Goal: Task Accomplishment & Management: Use online tool/utility

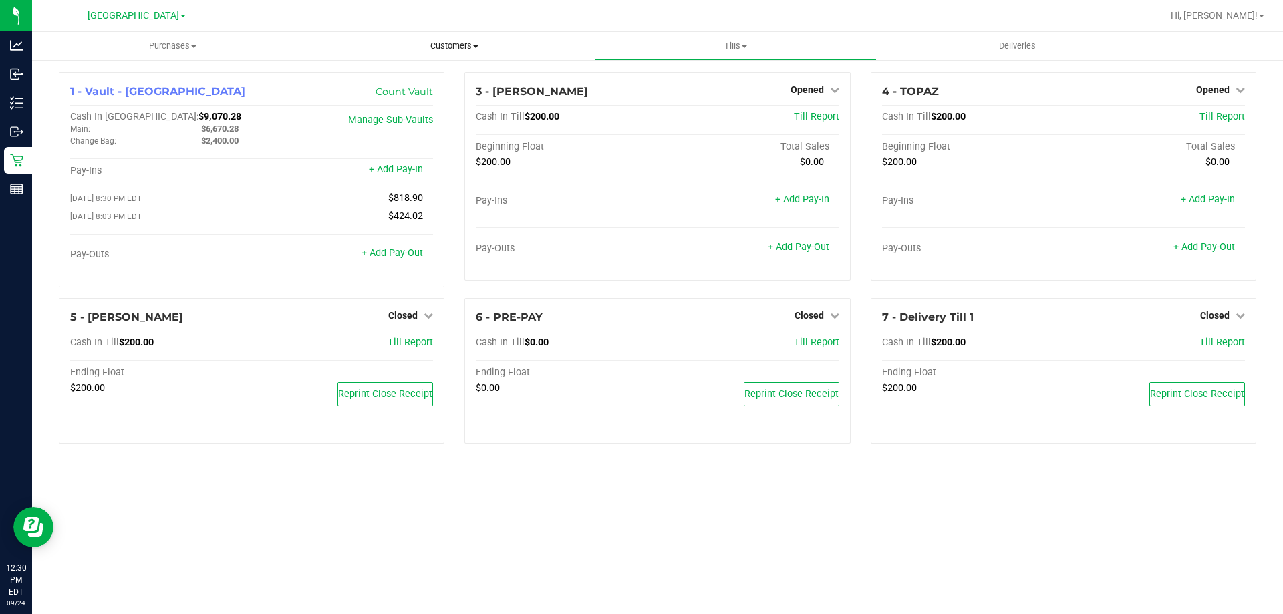
click at [579, 35] on uib-tab-heading "Customers All customers Add a new customer All physicians" at bounding box center [454, 46] width 280 height 27
click at [462, 17] on div at bounding box center [700, 16] width 923 height 26
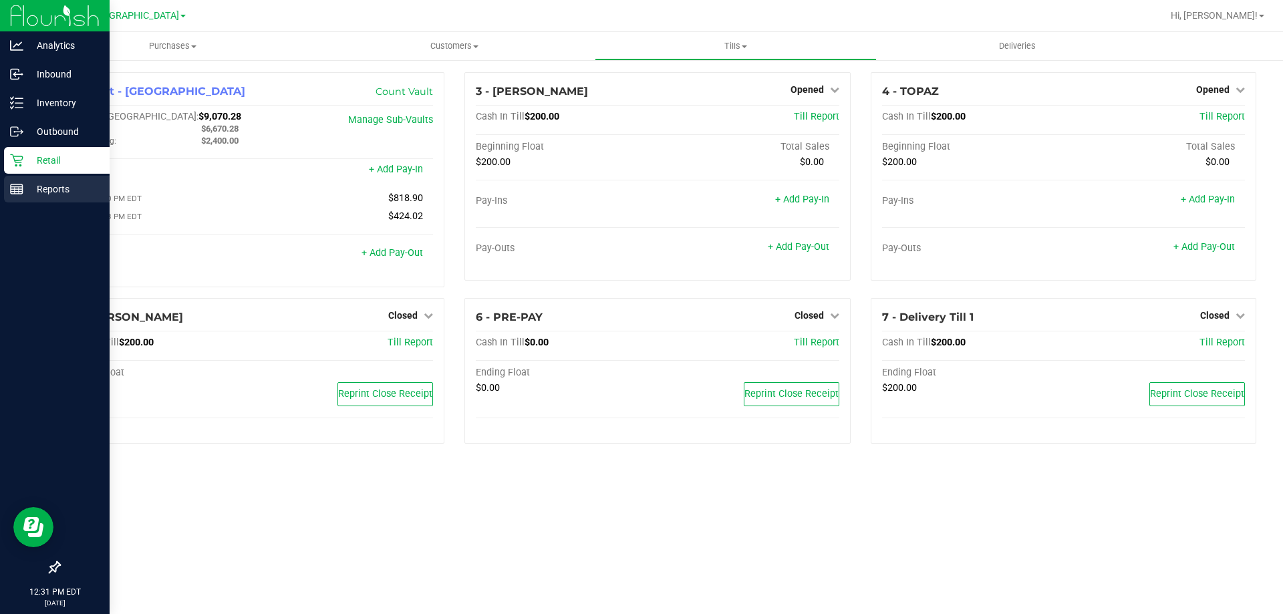
click at [1, 199] on link "Reports" at bounding box center [55, 190] width 110 height 29
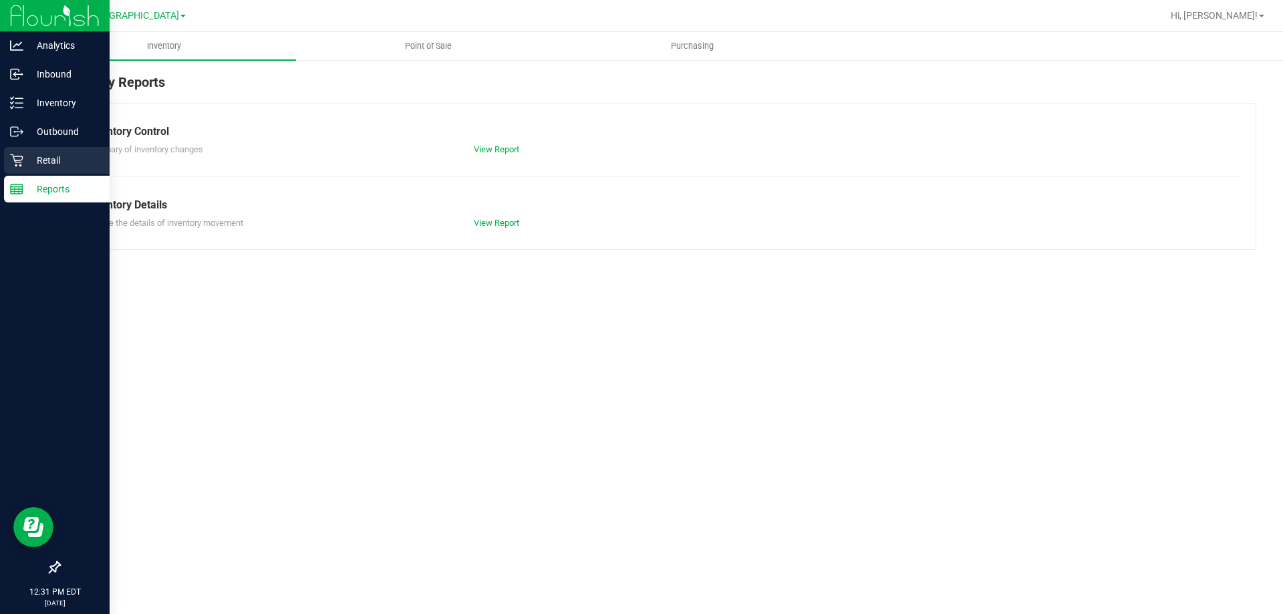
click at [55, 158] on p "Retail" at bounding box center [63, 160] width 80 height 16
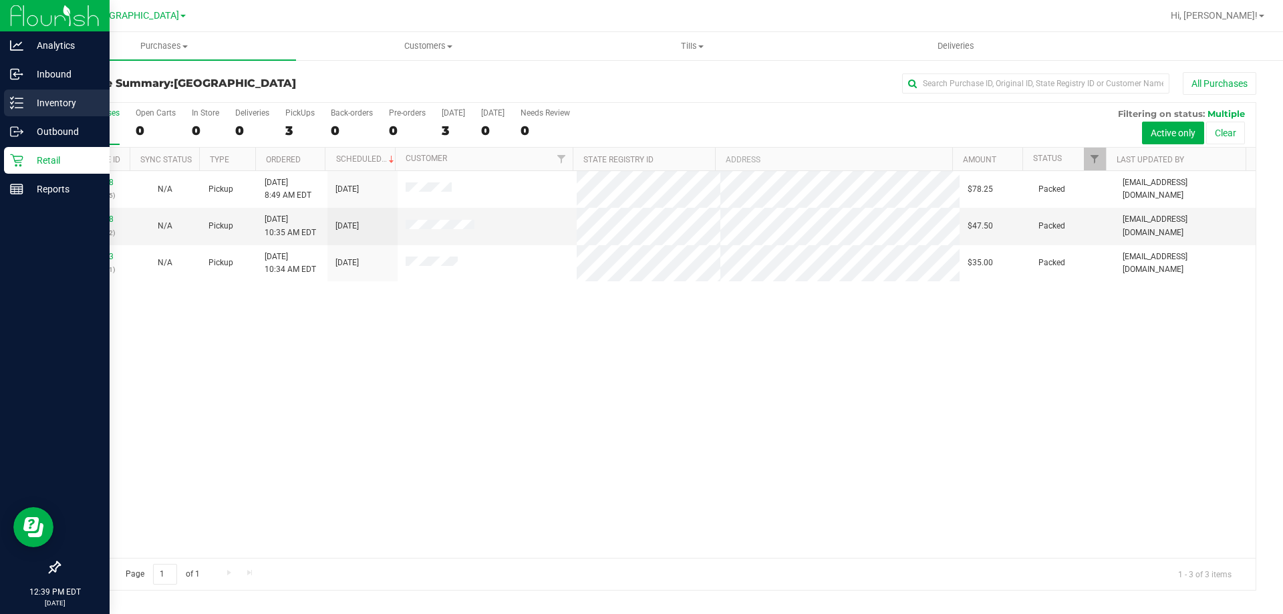
click at [17, 102] on icon at bounding box center [16, 102] width 13 height 13
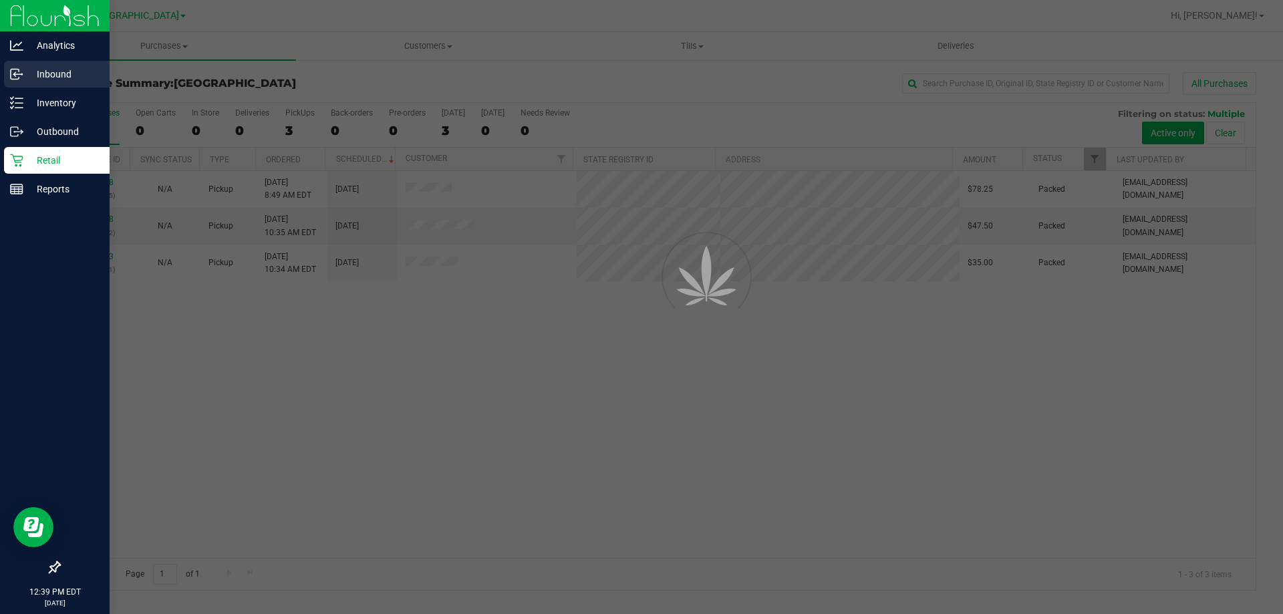
click at [28, 82] on p "Inbound" at bounding box center [63, 74] width 80 height 16
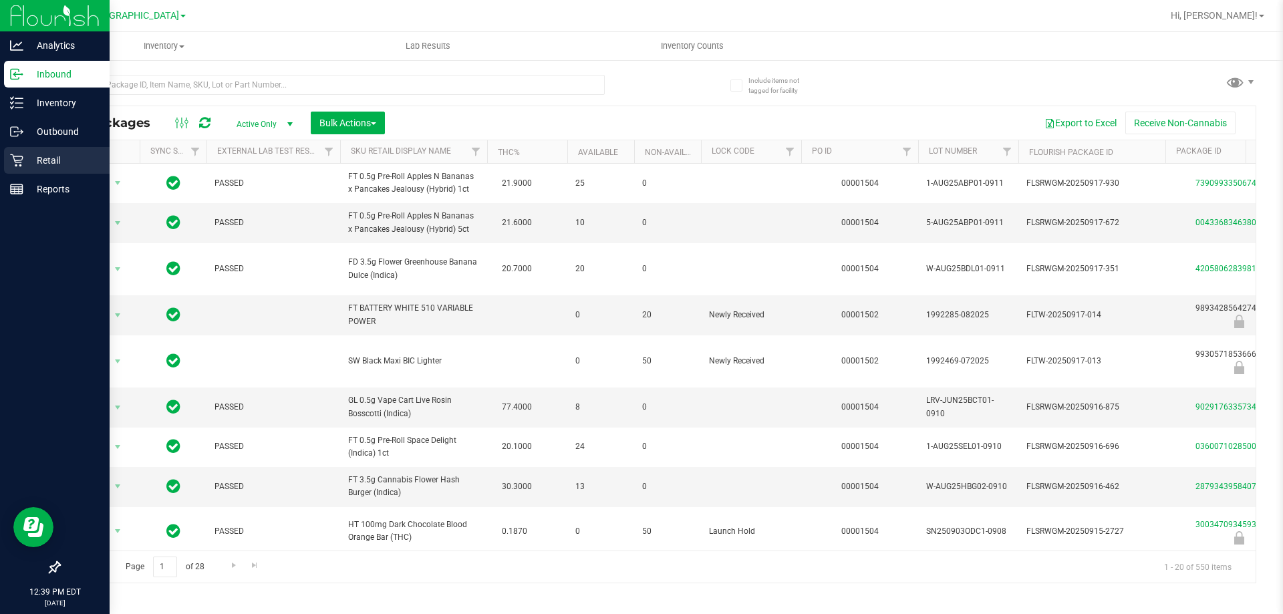
click at [25, 164] on p "Retail" at bounding box center [63, 160] width 80 height 16
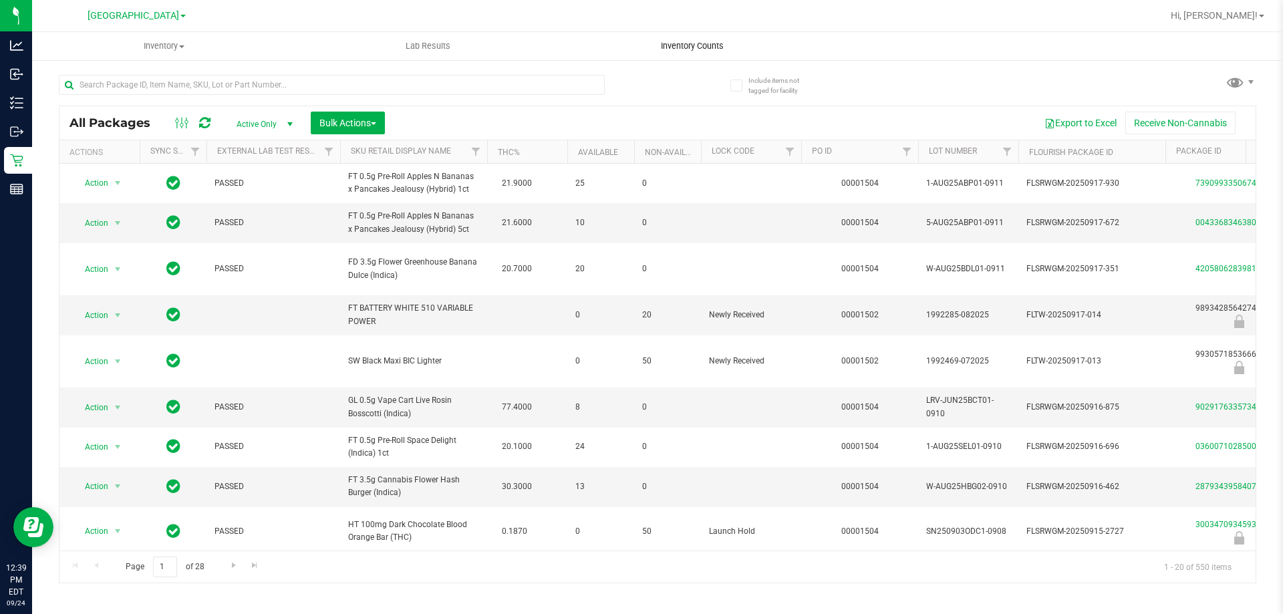
click at [604, 51] on uib-tab-heading "Inventory Counts" at bounding box center [692, 46] width 263 height 27
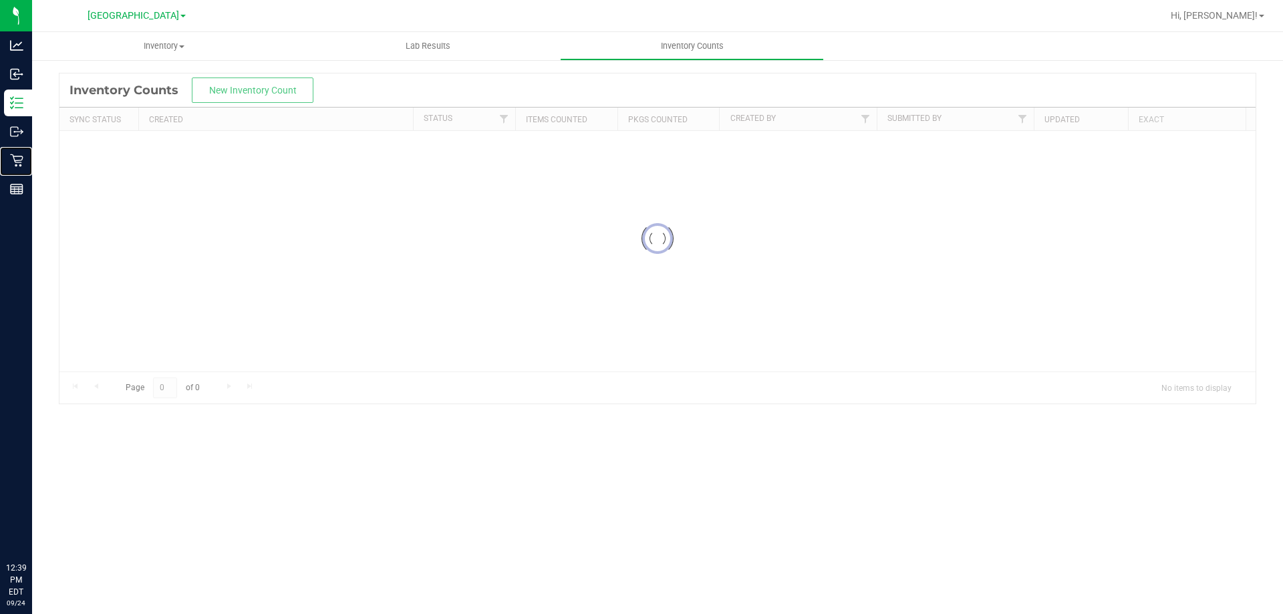
click at [0, 159] on link "Retail" at bounding box center [16, 161] width 32 height 29
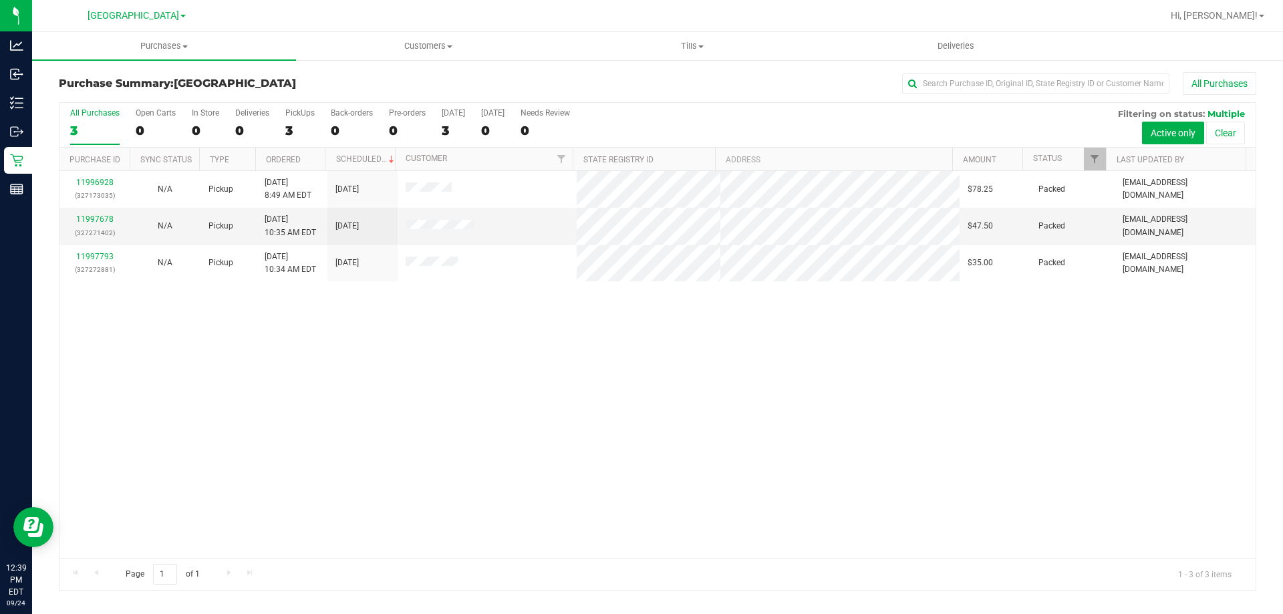
click at [942, 319] on div "11996928 (327173035) N/A Pickup [DATE] 8:49 AM EDT 9/24/2025 $78.25 Packed [EMA…" at bounding box center [657, 364] width 1196 height 387
click at [720, 52] on uib-tab-heading "Tills Manage tills Reconcile e-payments" at bounding box center [692, 46] width 263 height 27
click at [650, 82] on li "Manage tills" at bounding box center [692, 81] width 264 height 16
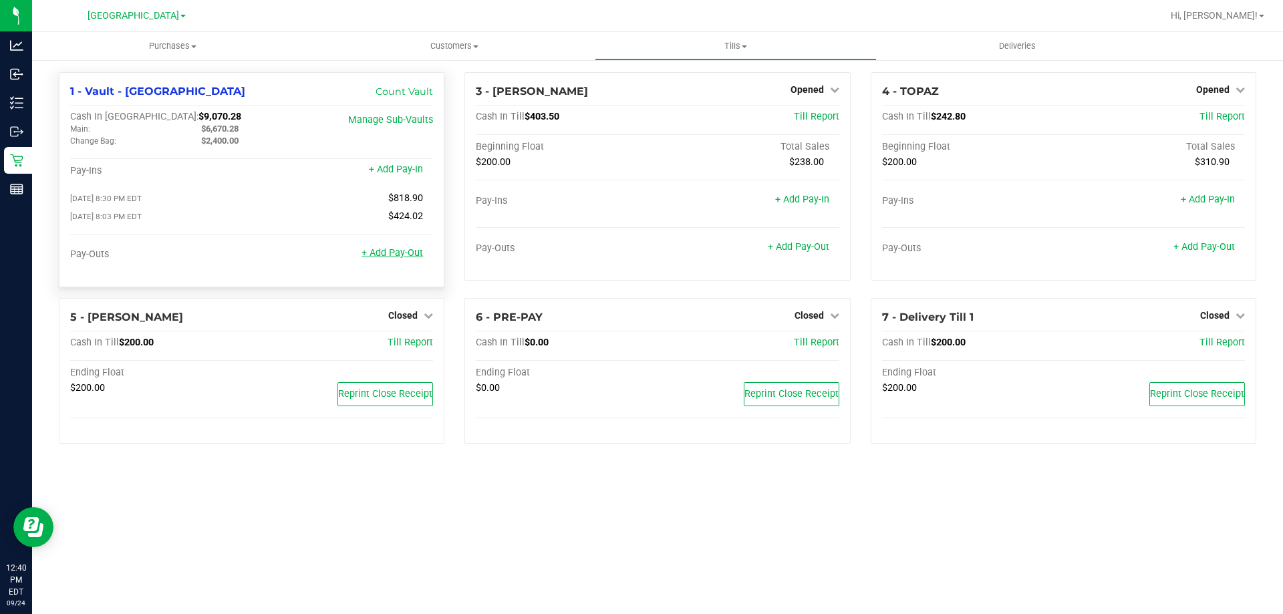
click at [412, 259] on link "+ Add Pay-Out" at bounding box center [392, 252] width 61 height 11
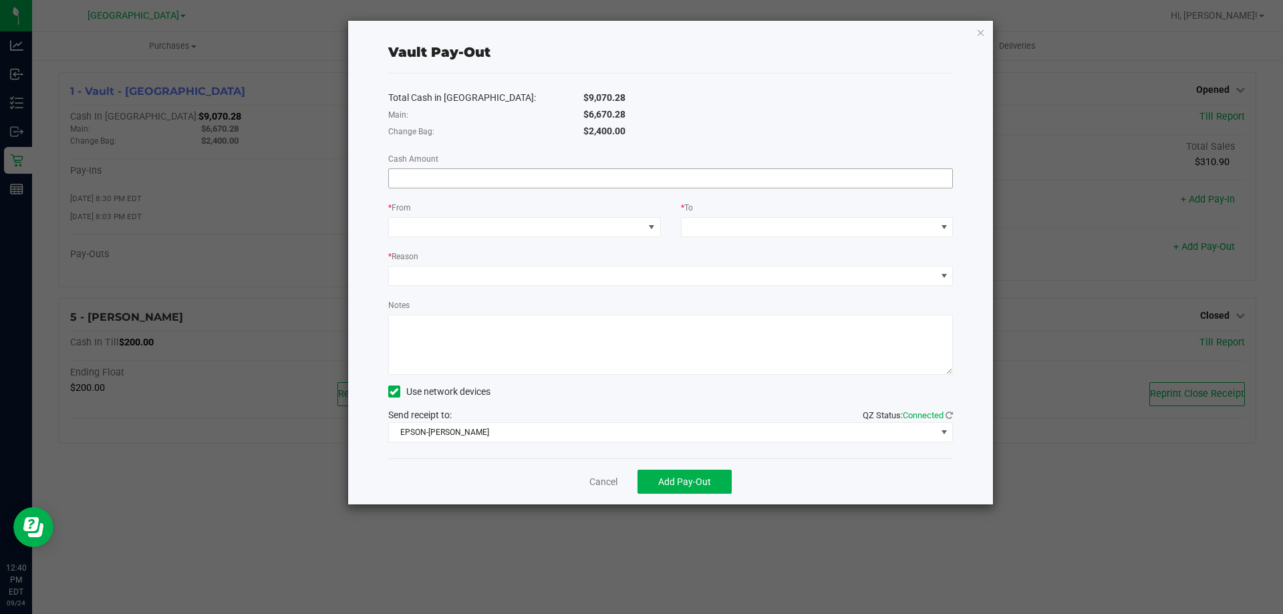
click at [475, 180] on input at bounding box center [671, 178] width 564 height 19
type input "$6,670.28"
click at [480, 237] on div "Total Cash in Vault: $9,070.28 Main: $6,670.28 Change Bag: $2,400.00 Cash Amoun…" at bounding box center [670, 266] width 565 height 385
click at [483, 233] on span at bounding box center [516, 227] width 255 height 19
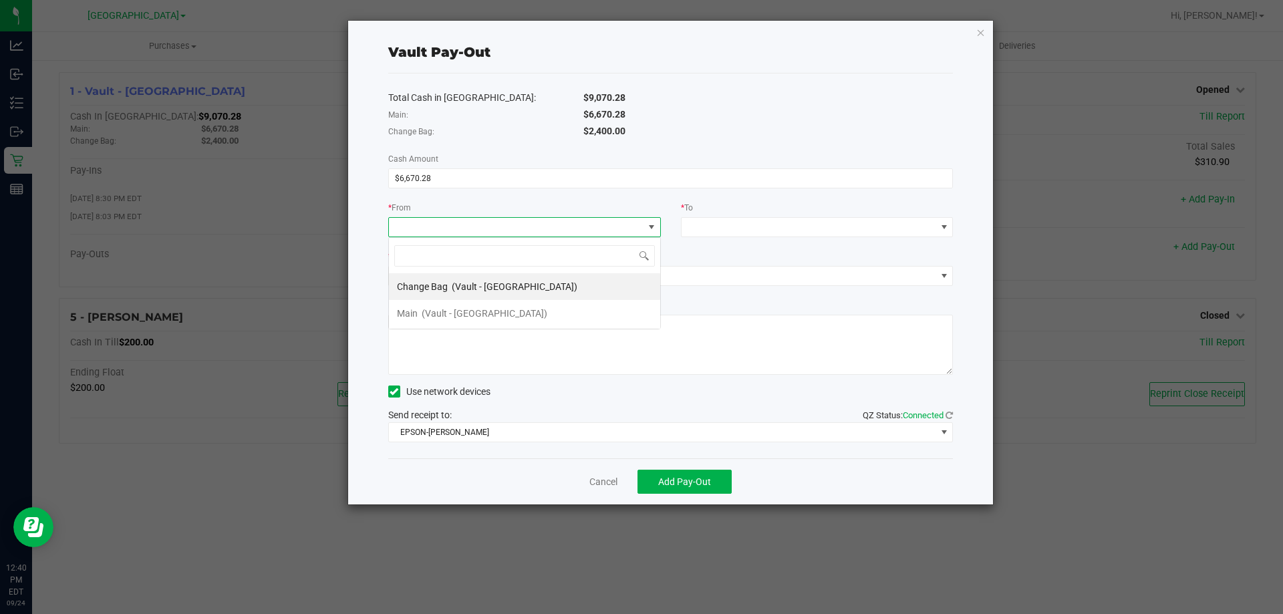
scroll to position [20, 273]
drag, startPoint x: 475, startPoint y: 314, endPoint x: 517, endPoint y: 293, distance: 46.9
click at [474, 314] on span "(Vault - [GEOGRAPHIC_DATA])" at bounding box center [485, 313] width 126 height 11
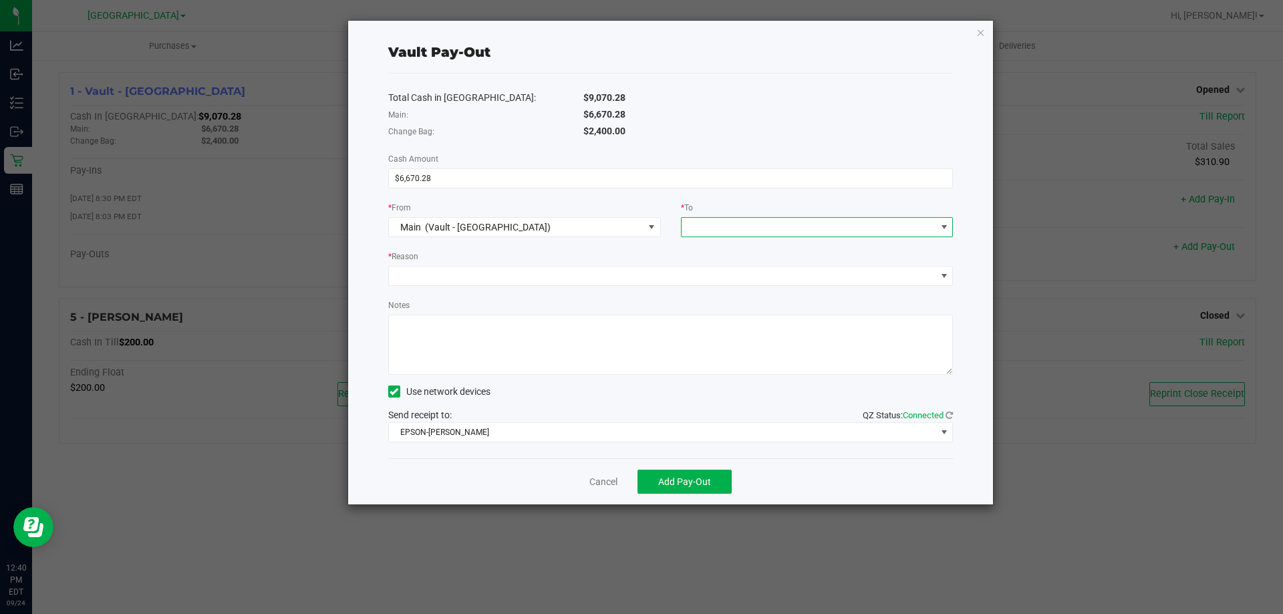
click at [734, 224] on span at bounding box center [809, 227] width 255 height 19
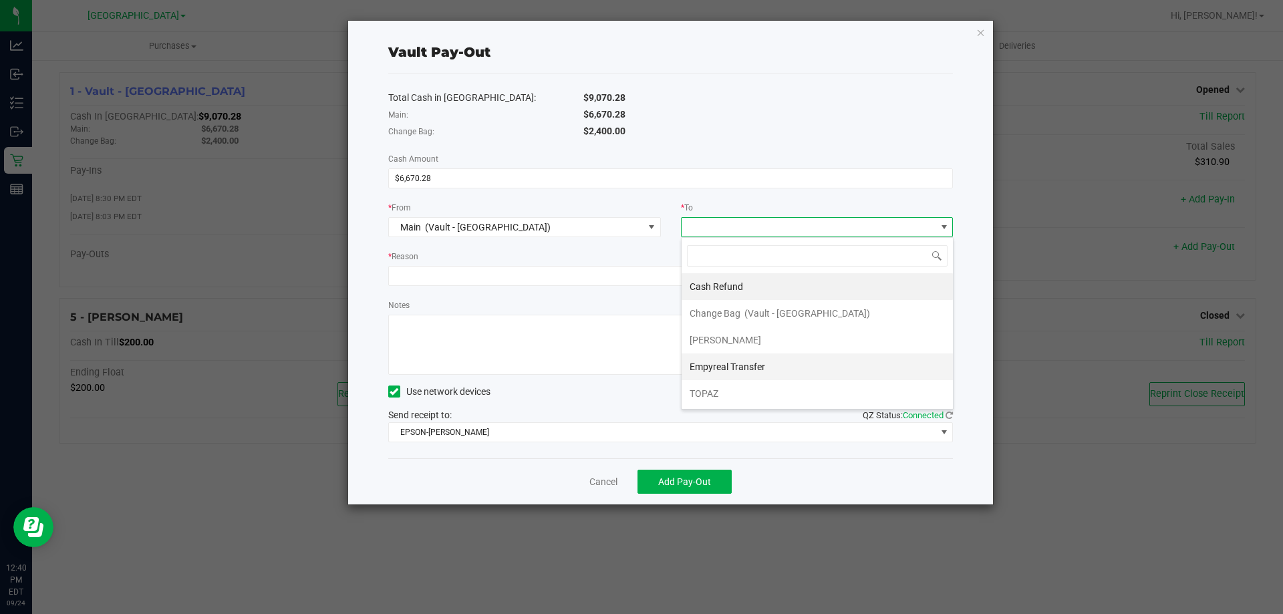
click at [744, 359] on div "Empyreal Transfer" at bounding box center [729, 367] width 78 height 24
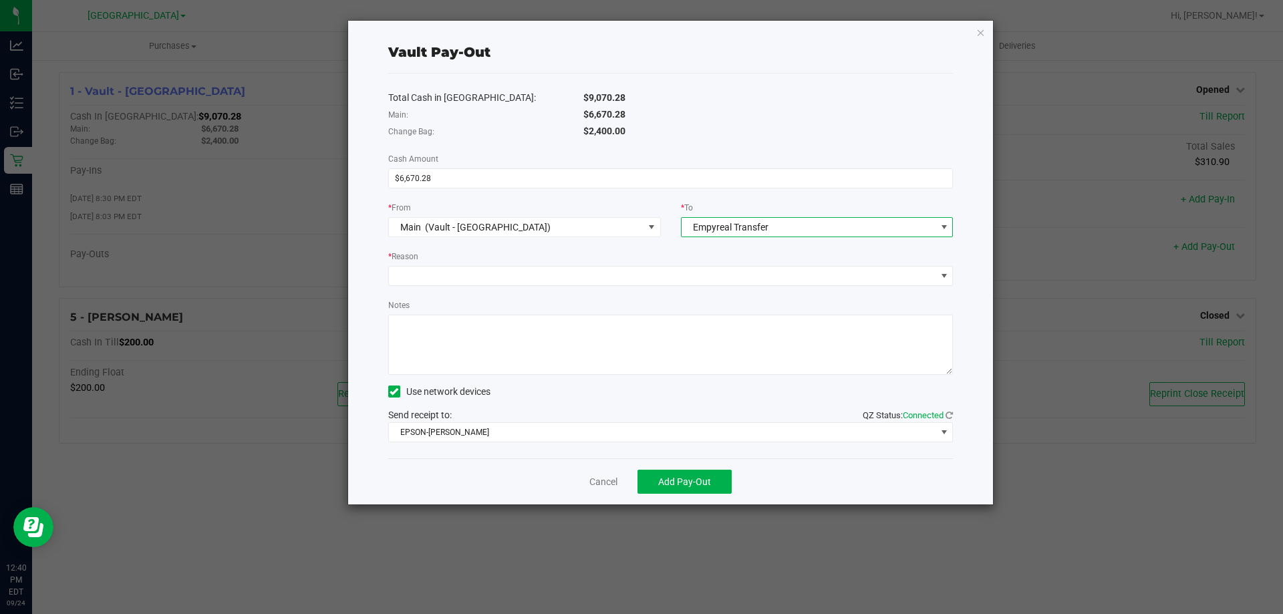
click at [442, 263] on div "* Reason" at bounding box center [670, 257] width 565 height 17
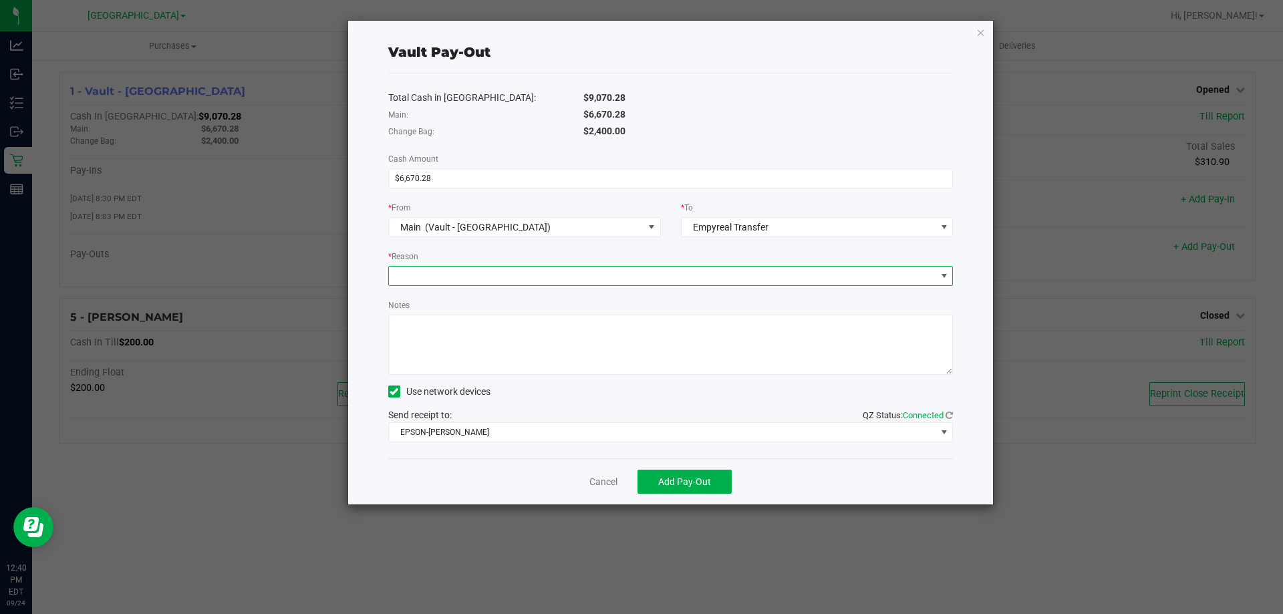
click at [442, 271] on span at bounding box center [662, 276] width 547 height 19
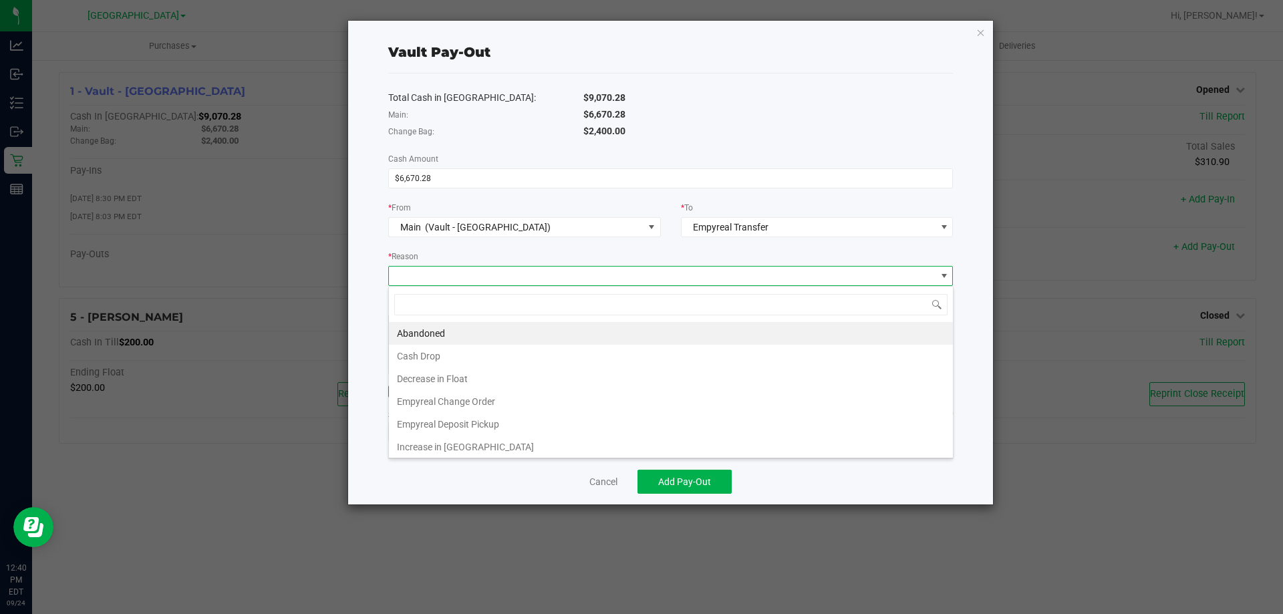
scroll to position [20, 565]
click at [609, 420] on li "Empyreal Deposit Pickup" at bounding box center [671, 424] width 564 height 23
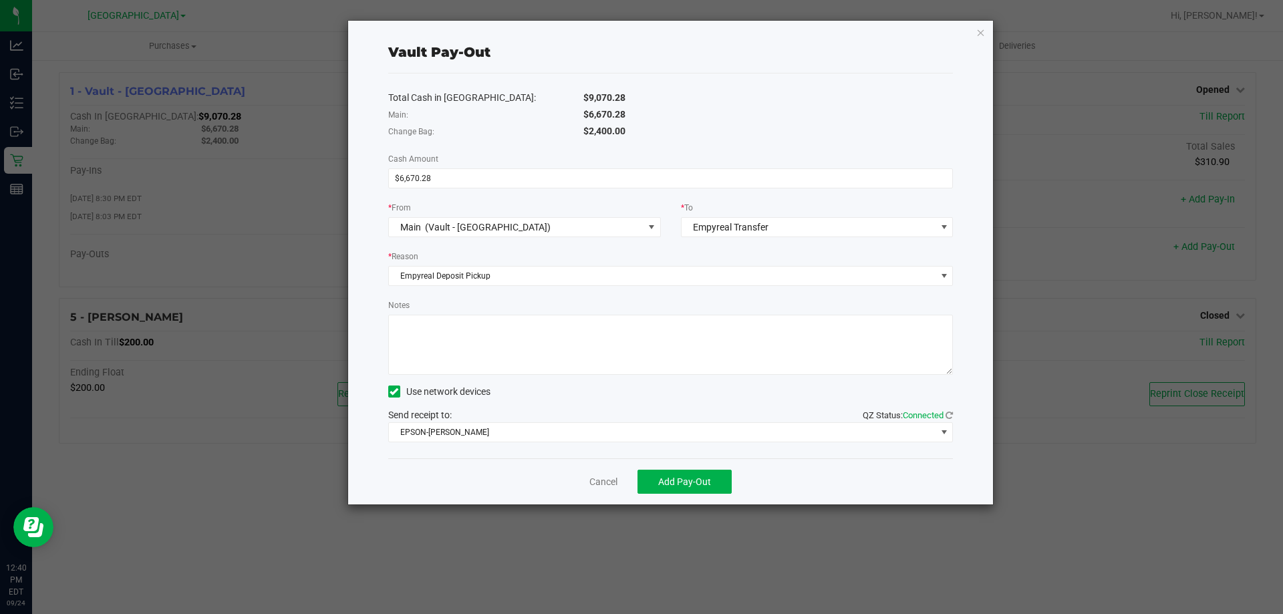
click at [573, 356] on textarea "Notes" at bounding box center [670, 345] width 565 height 60
type textarea "Deposit PU 09242025 6670.28- AMH"
click at [779, 486] on div "Cancel Add Pay-Out" at bounding box center [670, 481] width 565 height 46
click at [712, 483] on button "Add Pay-Out" at bounding box center [685, 482] width 94 height 24
click at [602, 485] on link "Dismiss" at bounding box center [599, 482] width 32 height 14
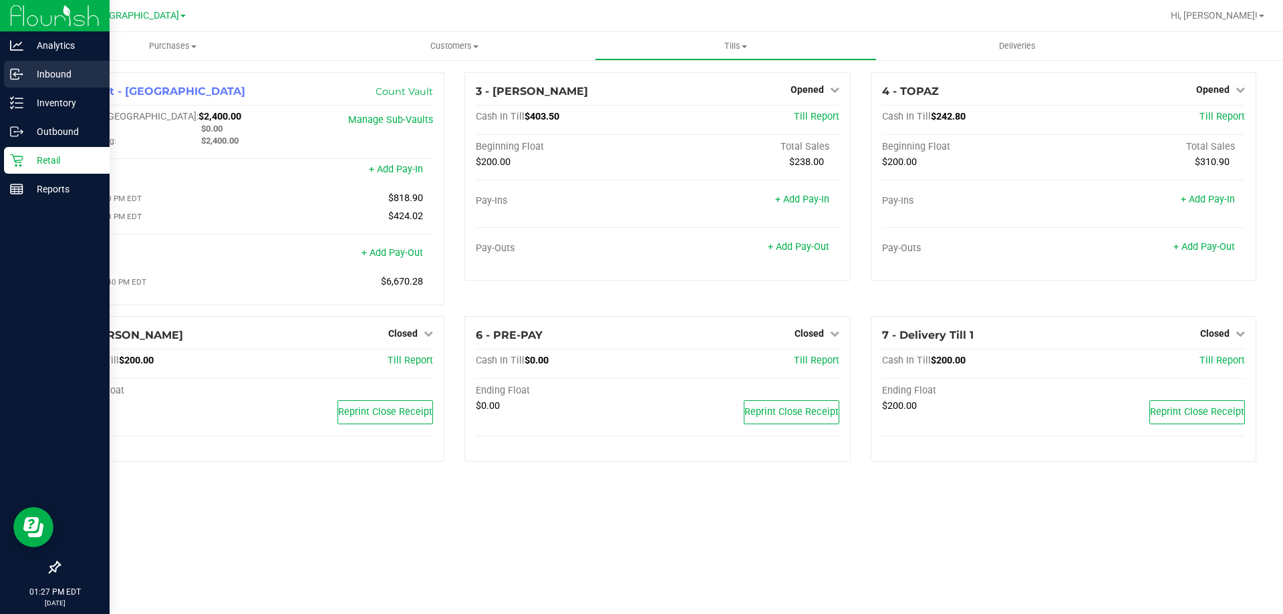
click at [15, 73] on icon at bounding box center [14, 73] width 2 height 2
